Goal: Task Accomplishment & Management: Manage account settings

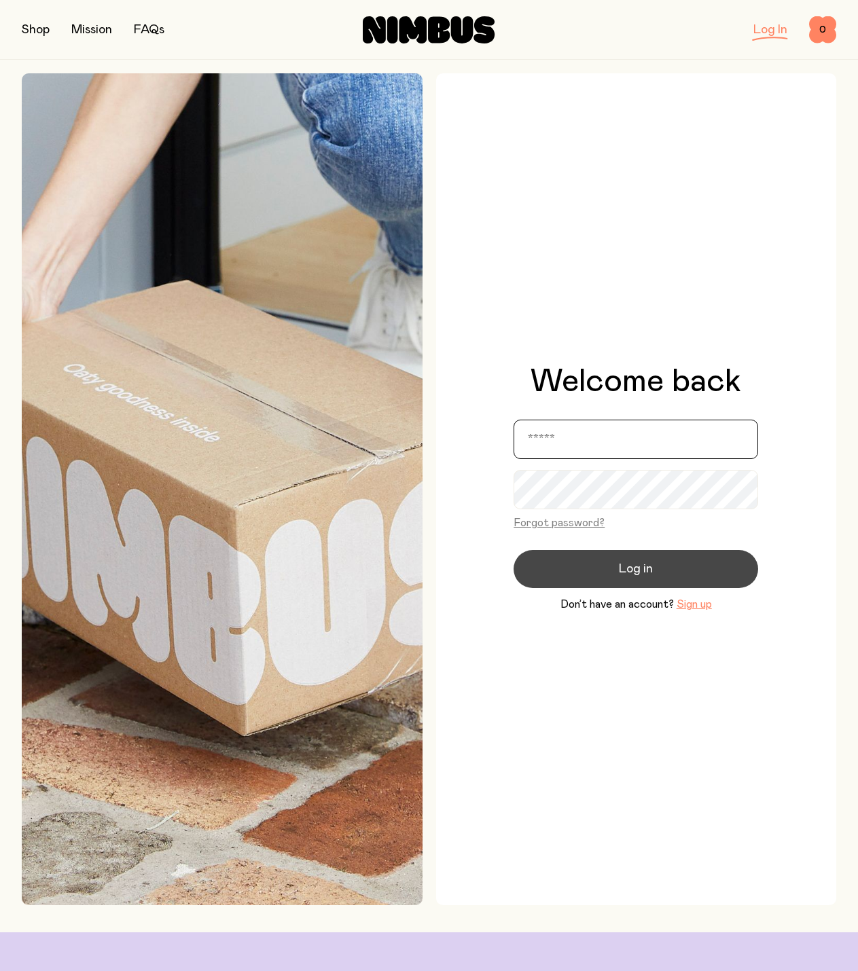
type input "**********"
click at [654, 573] on button "Log in" at bounding box center [636, 569] width 245 height 38
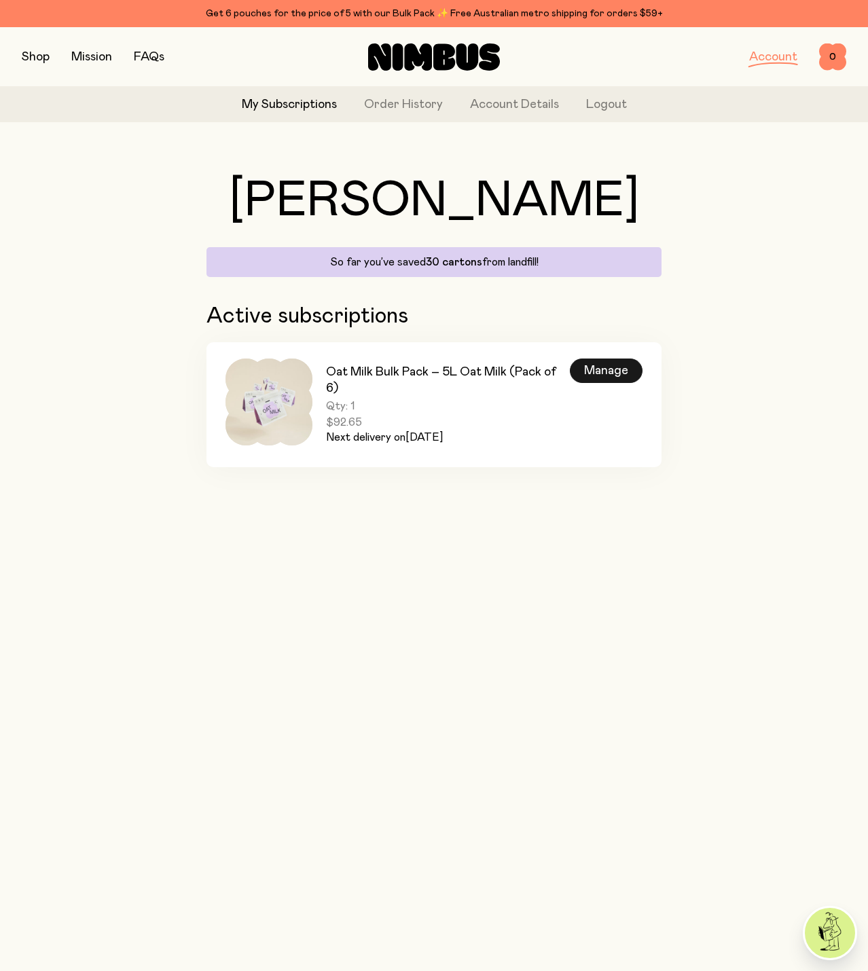
click at [629, 374] on div "Manage" at bounding box center [606, 371] width 73 height 24
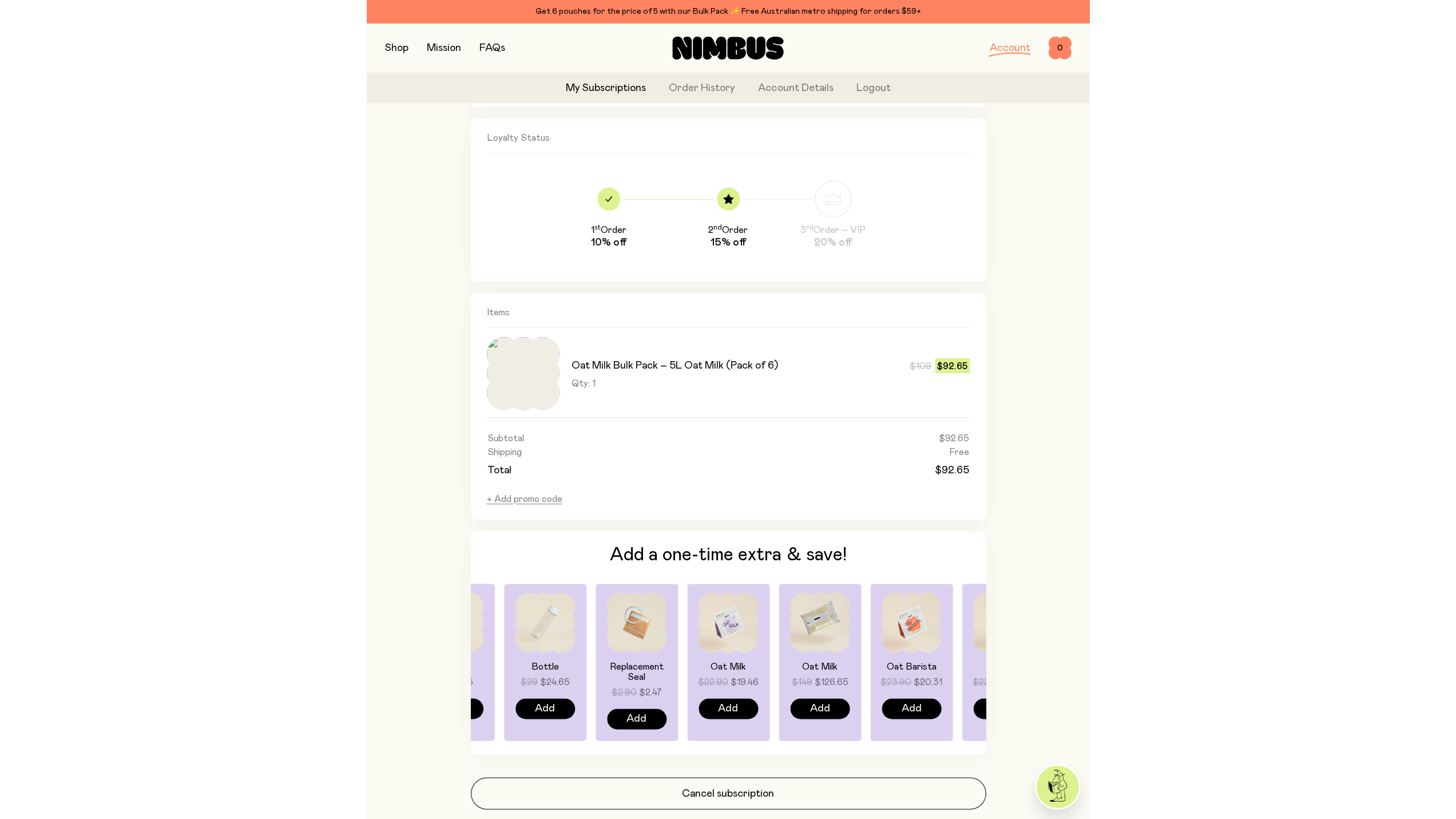
scroll to position [462, 0]
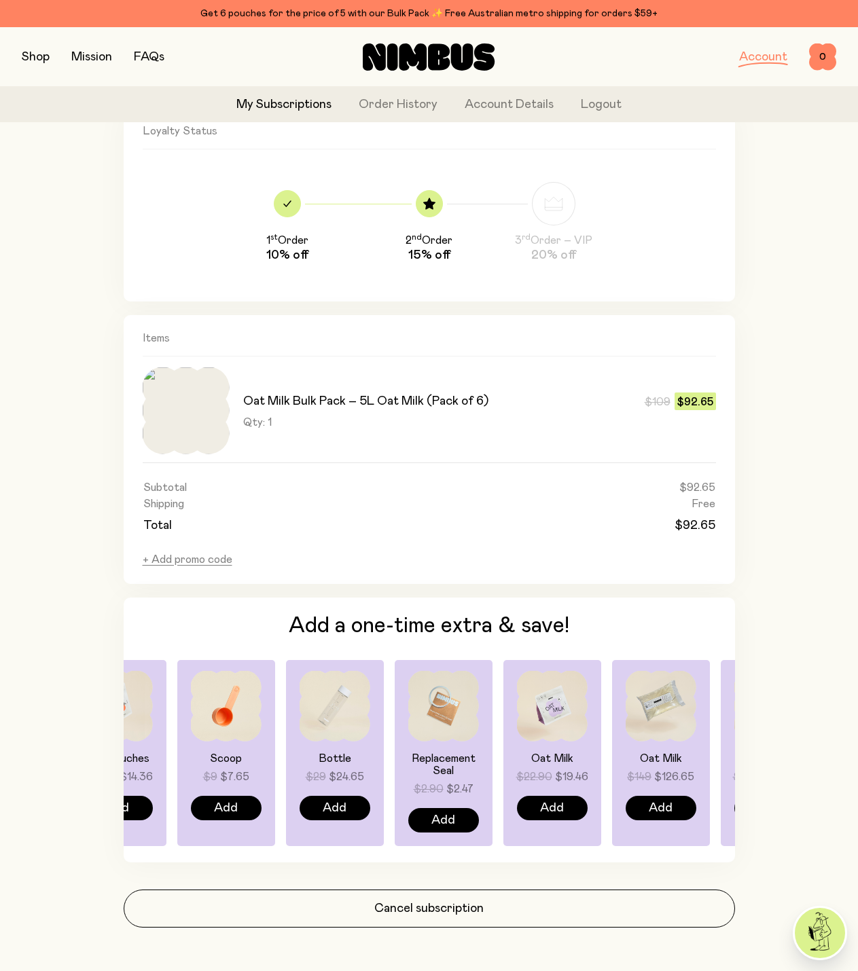
drag, startPoint x: 596, startPoint y: 734, endPoint x: 816, endPoint y: 764, distance: 222.0
click at [816, 764] on div "Back Oat Milk Bulk Pack – 5L Oat Milk (Pack of 6) Subscription #579291483 Next …" at bounding box center [429, 279] width 815 height 1386
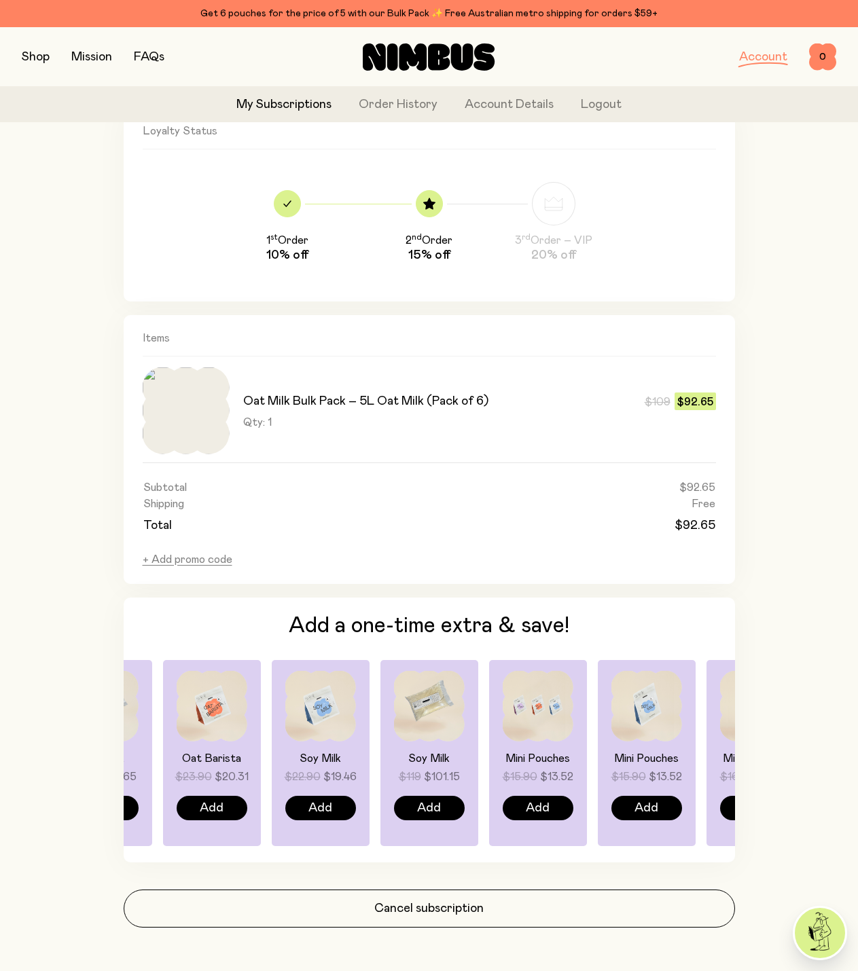
drag, startPoint x: 234, startPoint y: 732, endPoint x: 512, endPoint y: 745, distance: 278.2
click at [512, 745] on div "Oat Milk $22.90 $19.46 Add Oat Milk $149 $126.65 Add Oat Barista $23.90 $20.31 …" at bounding box center [429, 753] width 611 height 186
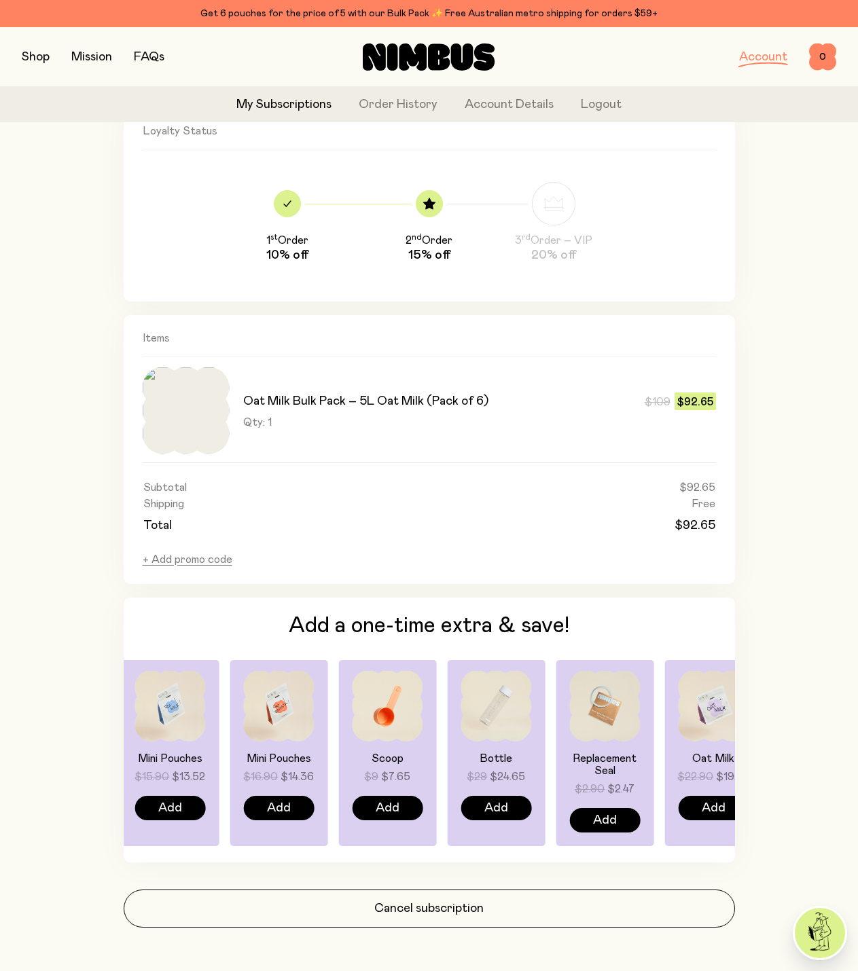
drag, startPoint x: 599, startPoint y: 726, endPoint x: -46, endPoint y: 734, distance: 644.1
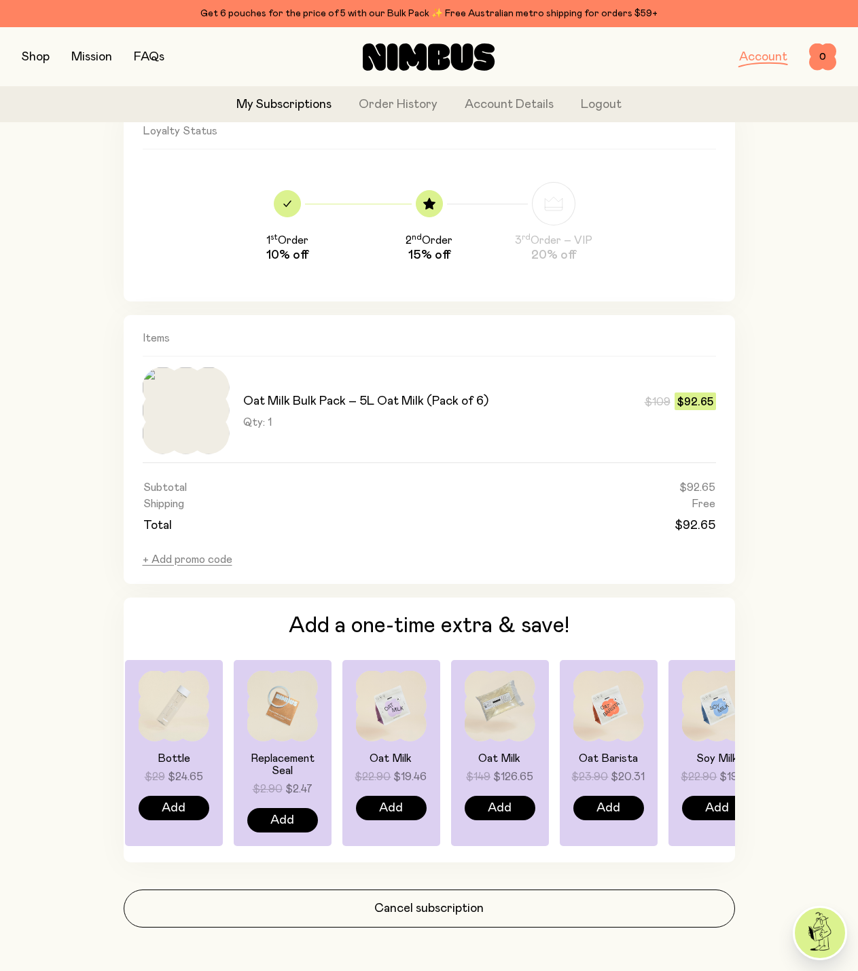
drag, startPoint x: 392, startPoint y: 720, endPoint x: 11, endPoint y: 735, distance: 381.4
click at [11, 735] on div "**********" at bounding box center [429, 226] width 858 height 1492
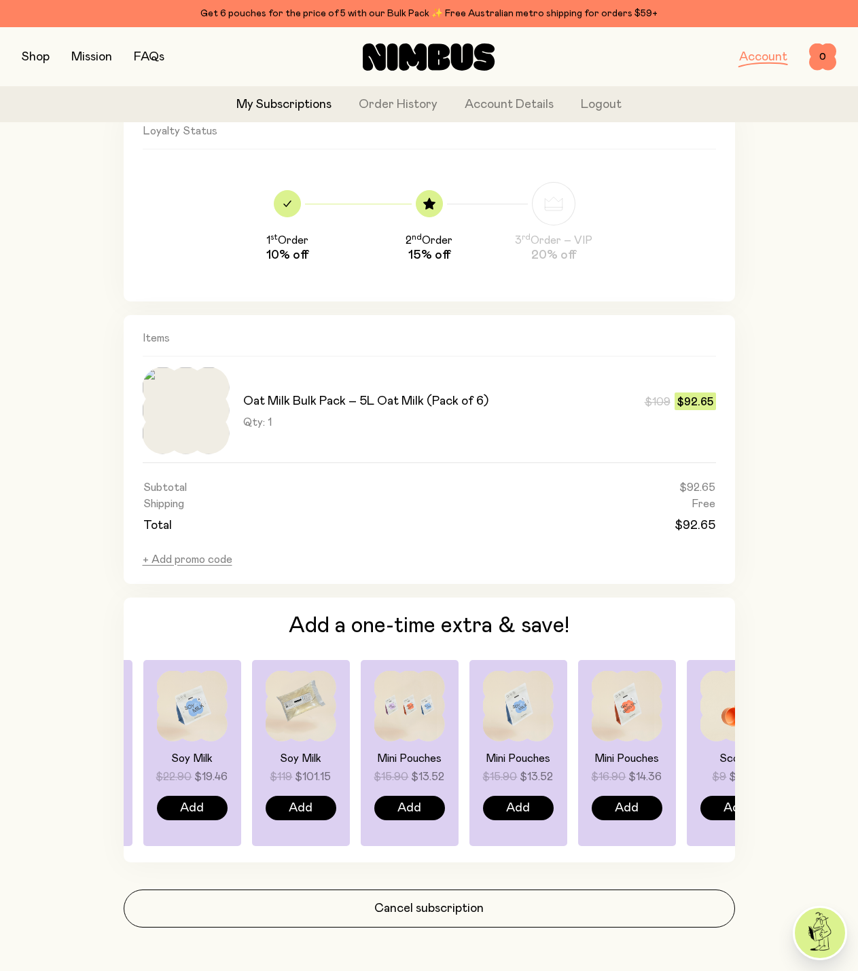
drag, startPoint x: 602, startPoint y: 725, endPoint x: 50, endPoint y: 730, distance: 551.7
click at [50, 730] on div "Back Oat Milk Bulk Pack – 5L Oat Milk (Pack of 6) Subscription #579291483 Next …" at bounding box center [429, 279] width 815 height 1386
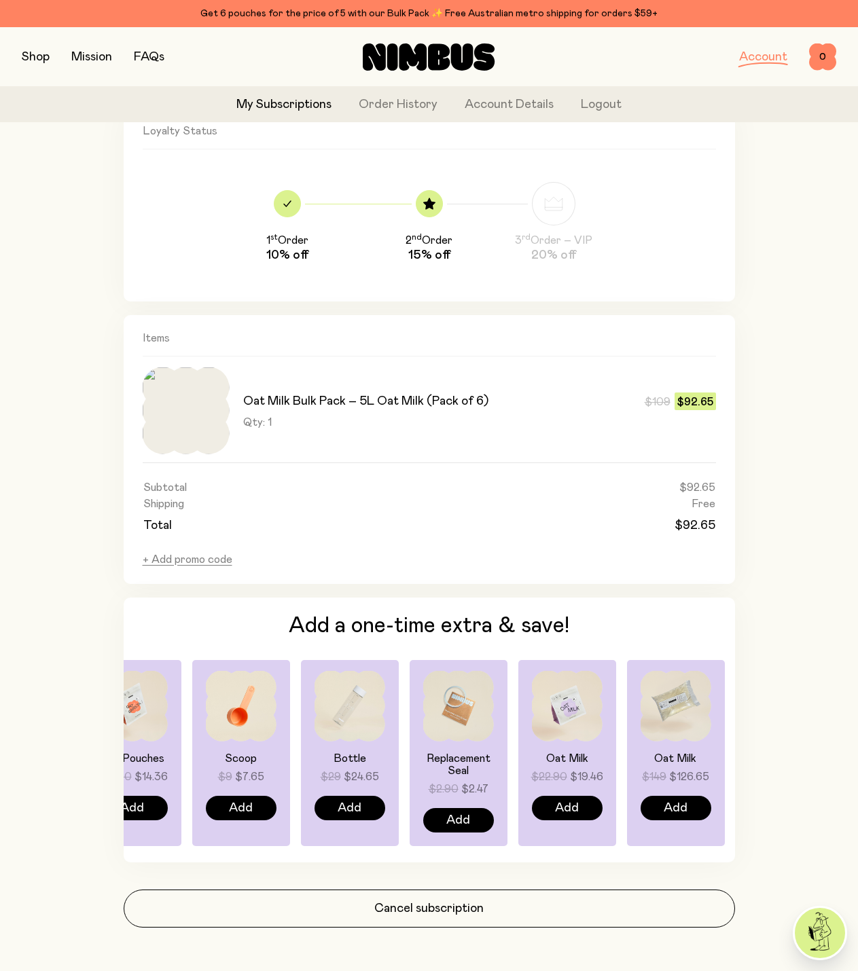
drag, startPoint x: 405, startPoint y: 711, endPoint x: 467, endPoint y: 681, distance: 68.7
click at [344, 710] on img at bounding box center [350, 706] width 71 height 71
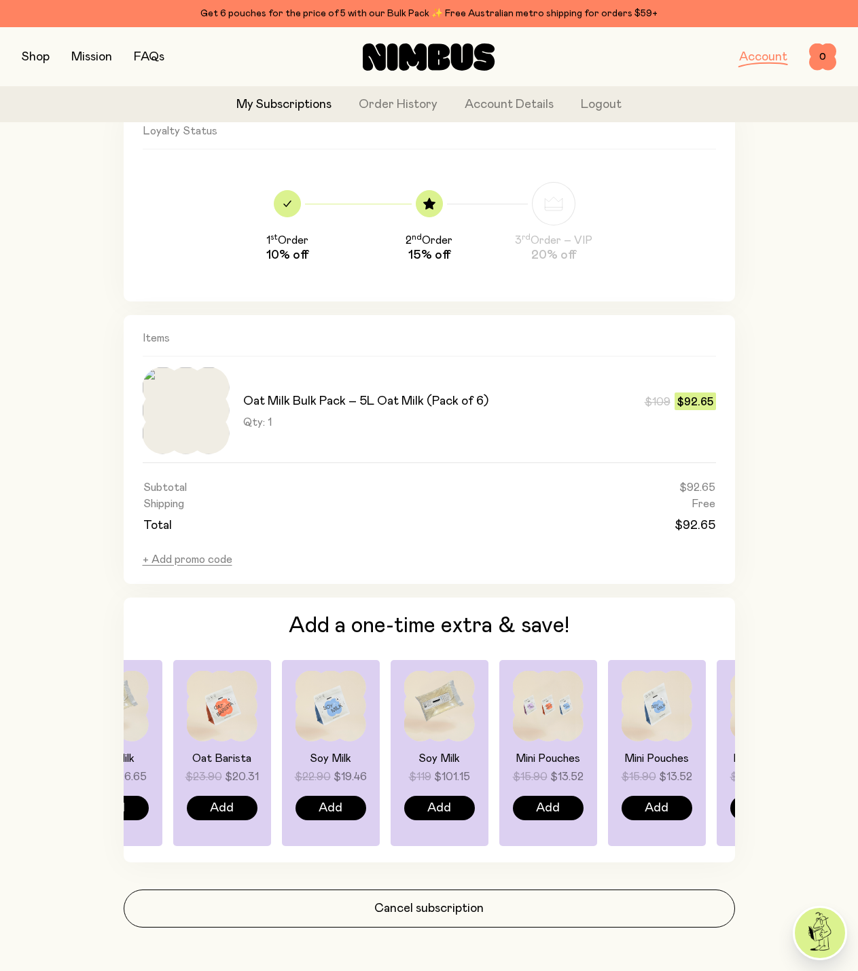
drag, startPoint x: 662, startPoint y: 732, endPoint x: 124, endPoint y: 741, distance: 538.1
click at [124, 741] on div "Oat Milk $149 $126.65 Add" at bounding box center [114, 753] width 98 height 186
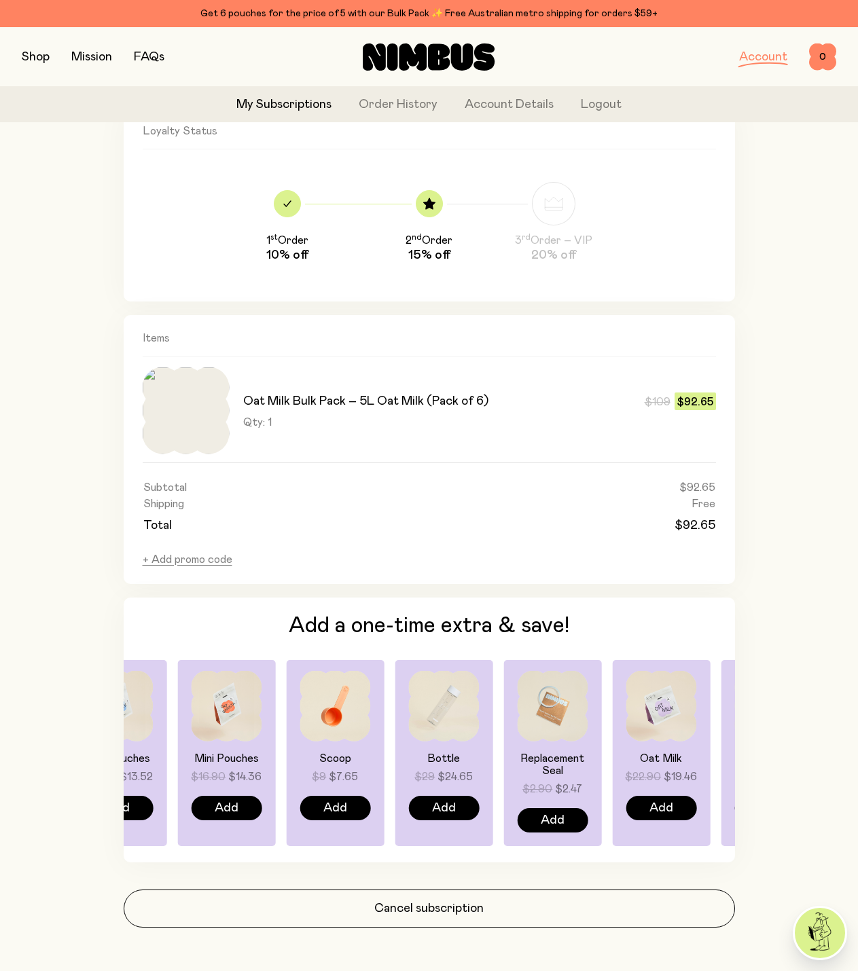
drag, startPoint x: 620, startPoint y: 715, endPoint x: 37, endPoint y: 705, distance: 582.3
click at [37, 705] on div "Back Oat Milk Bulk Pack – 5L Oat Milk (Pack of 6) Subscription #579291483 Next …" at bounding box center [429, 279] width 815 height 1386
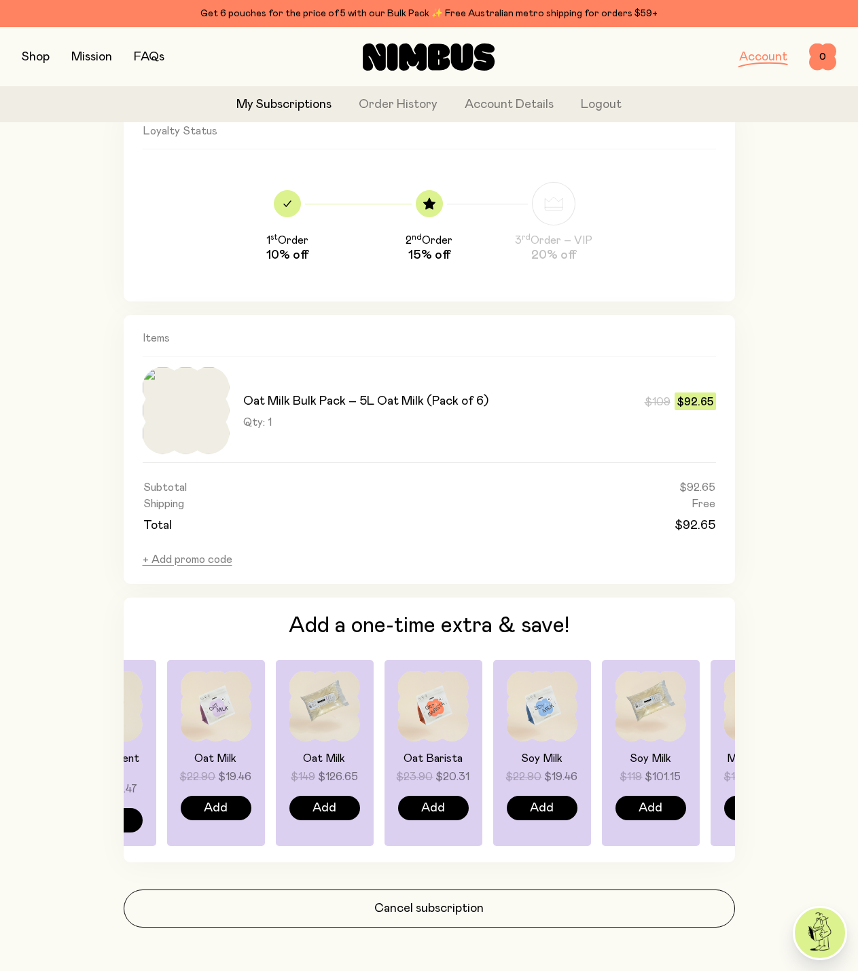
drag, startPoint x: 585, startPoint y: 710, endPoint x: 111, endPoint y: 728, distance: 474.6
click at [147, 729] on div "Replacement Seal $2.90 $2.47 Add" at bounding box center [107, 753] width 98 height 186
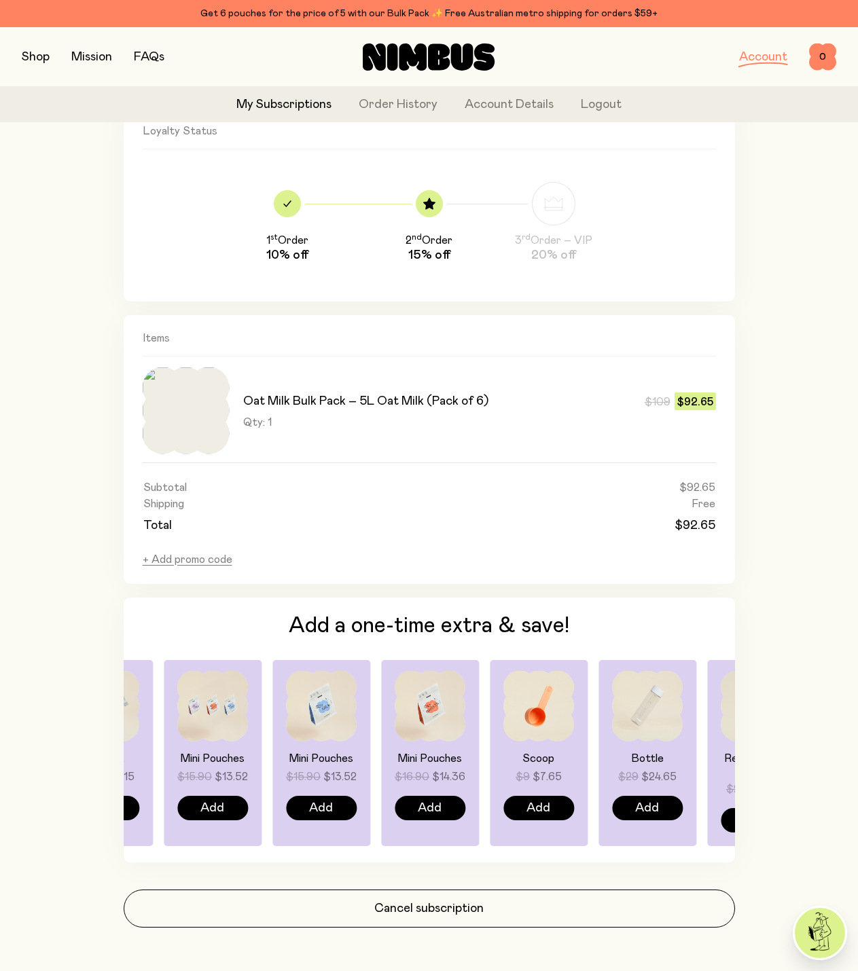
drag, startPoint x: 584, startPoint y: 718, endPoint x: 112, endPoint y: 722, distance: 471.5
click at [112, 722] on div "Back Oat Milk Bulk Pack – 5L Oat Milk (Pack of 6) Subscription #579291483 Next …" at bounding box center [429, 279] width 815 height 1386
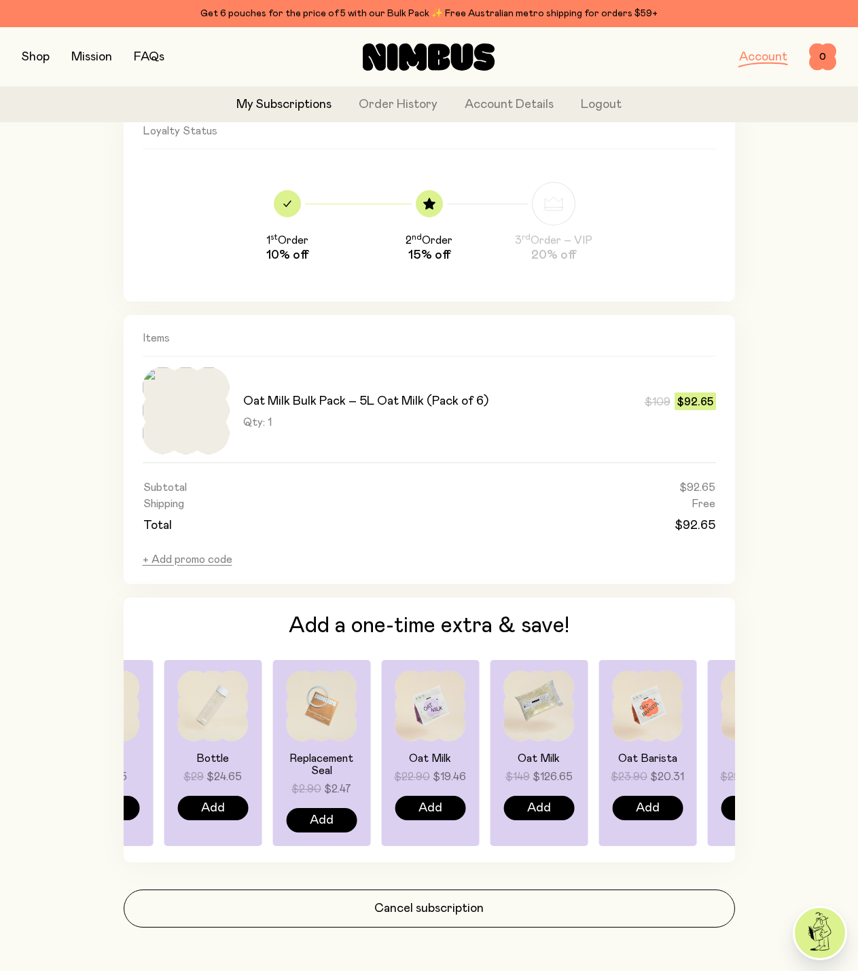
drag, startPoint x: 595, startPoint y: 729, endPoint x: 12, endPoint y: 741, distance: 583.0
click at [12, 741] on div "**********" at bounding box center [429, 226] width 858 height 1492
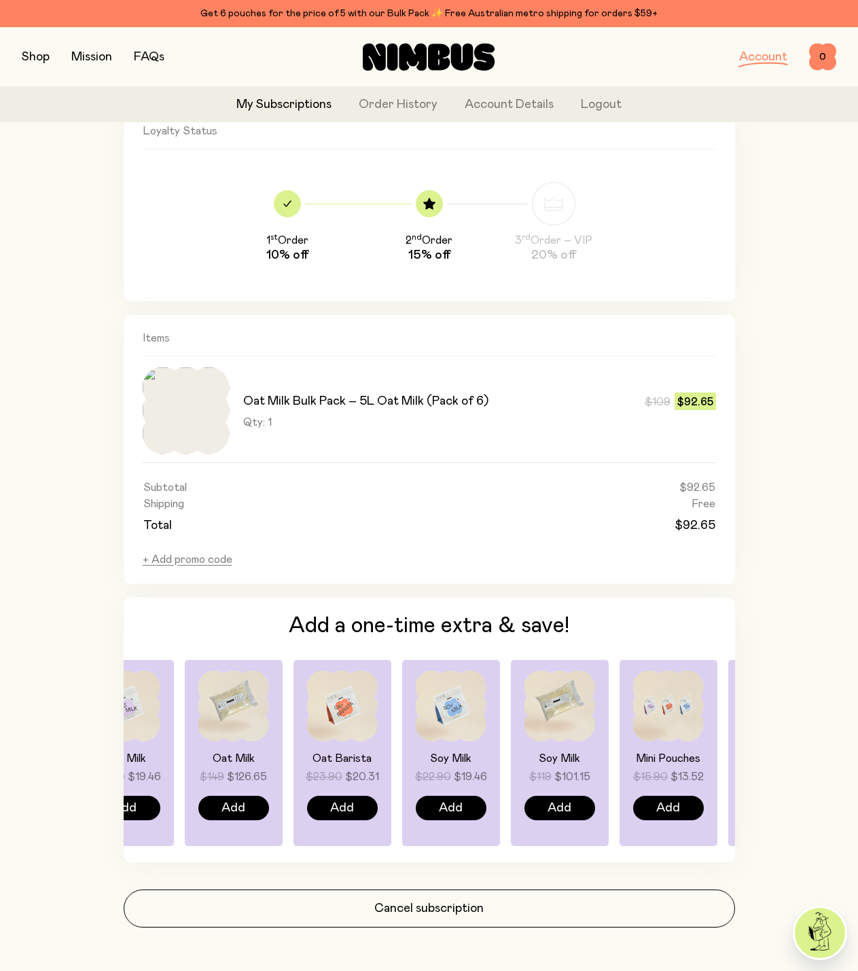
drag, startPoint x: 510, startPoint y: 739, endPoint x: 201, endPoint y: 732, distance: 309.2
click at [201, 732] on div "Oat Milk $149 $126.65 Add" at bounding box center [234, 753] width 98 height 186
